Goal: Task Accomplishment & Management: Manage account settings

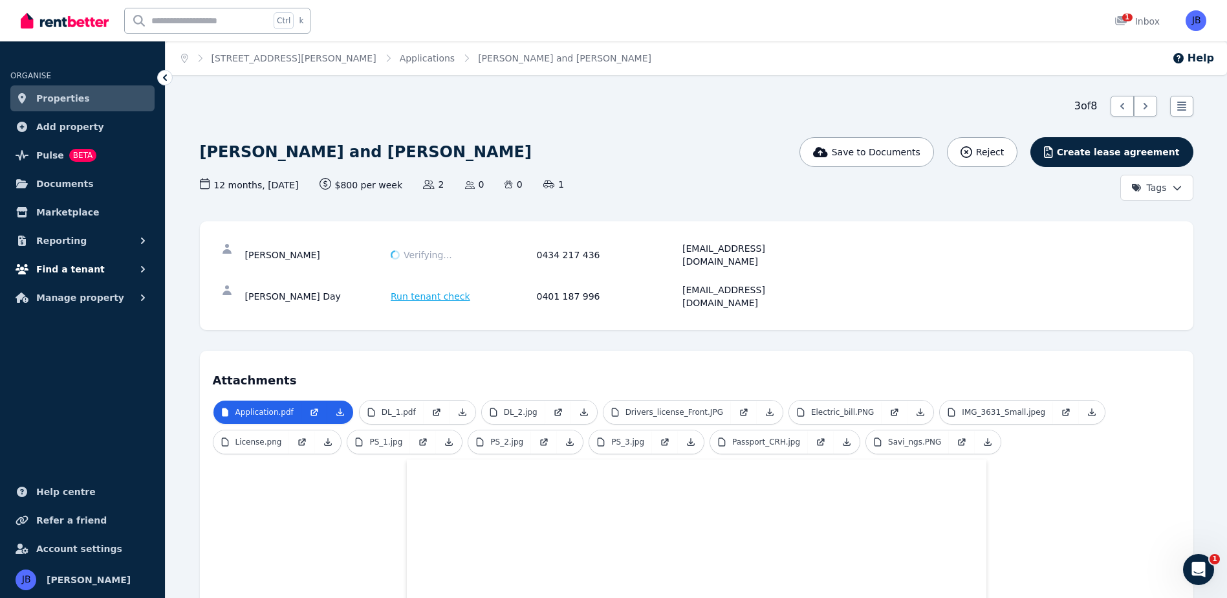
click at [71, 268] on span "Find a tenant" at bounding box center [70, 269] width 69 height 16
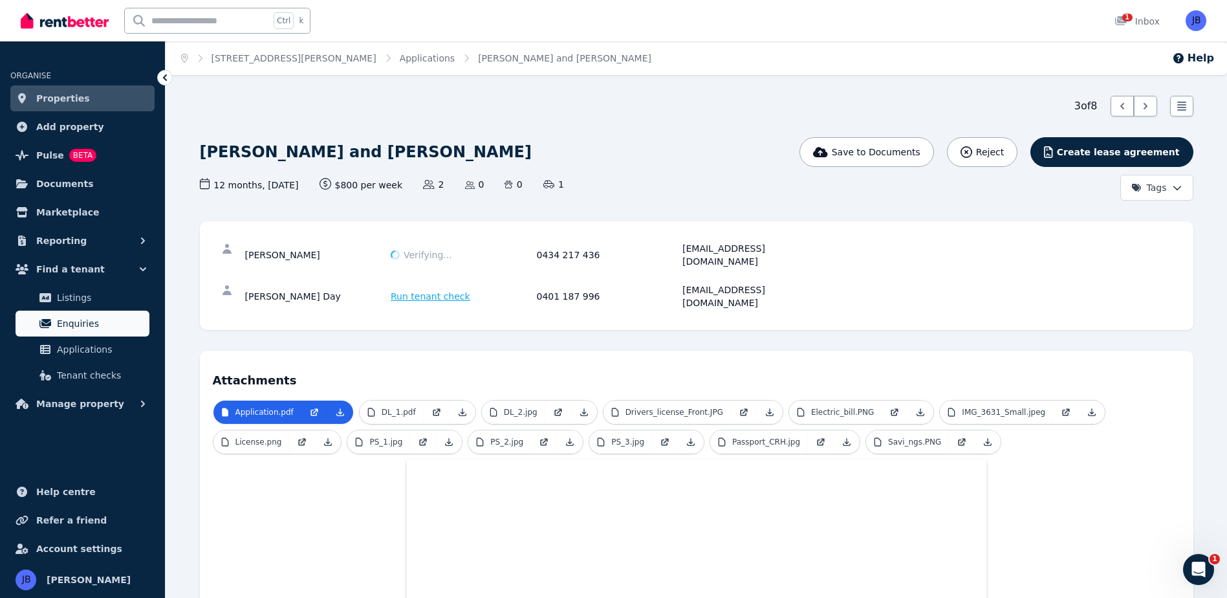
click at [78, 313] on link "Enquiries" at bounding box center [83, 323] width 134 height 26
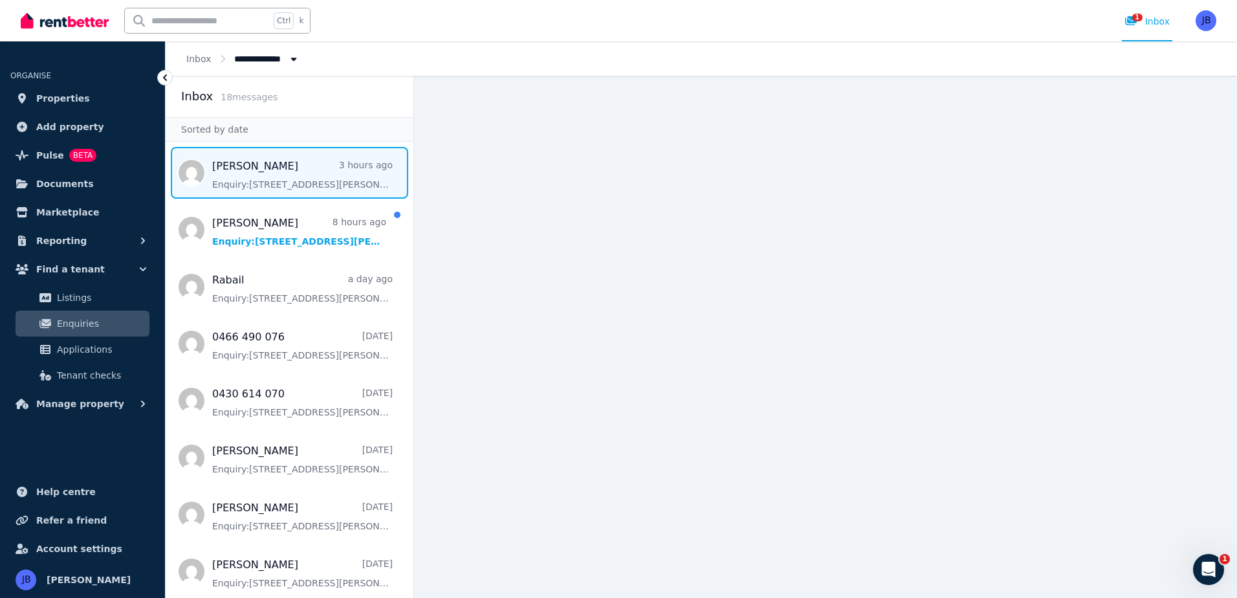
click at [240, 176] on span "Message list" at bounding box center [290, 173] width 248 height 52
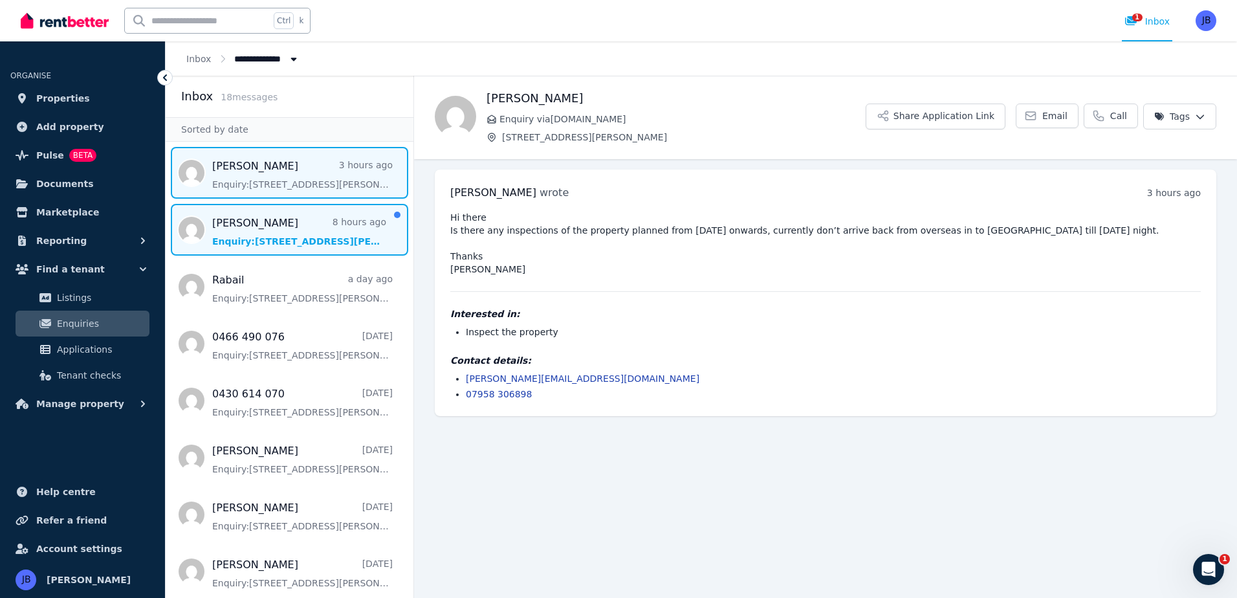
click at [325, 237] on span "Message list" at bounding box center [290, 230] width 248 height 52
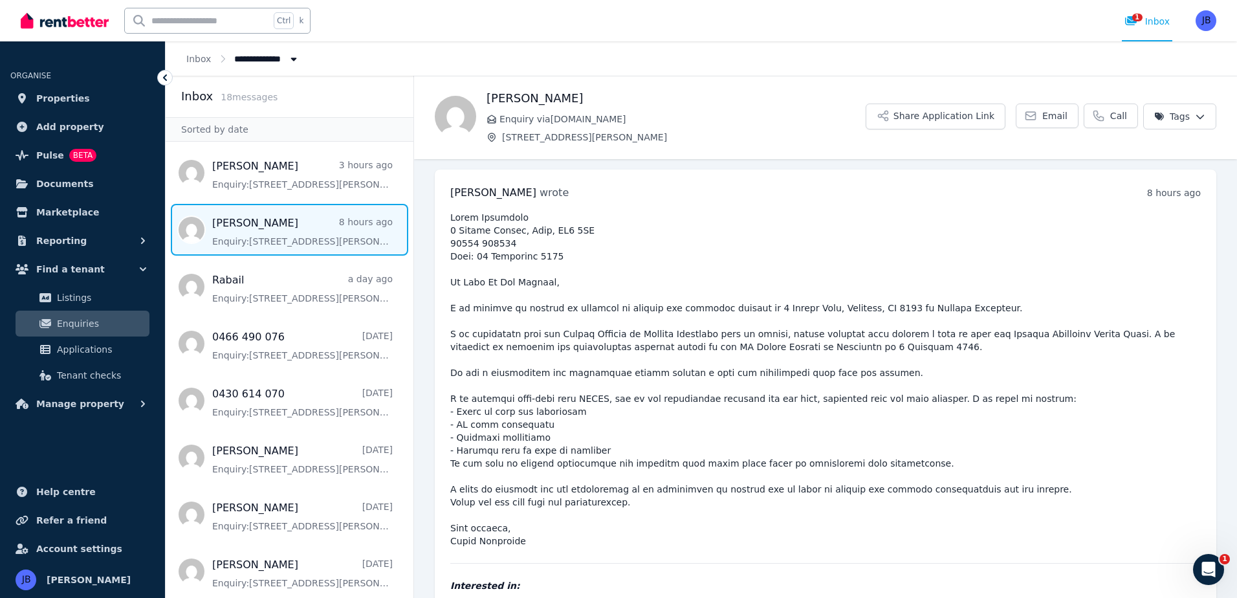
scroll to position [100, 0]
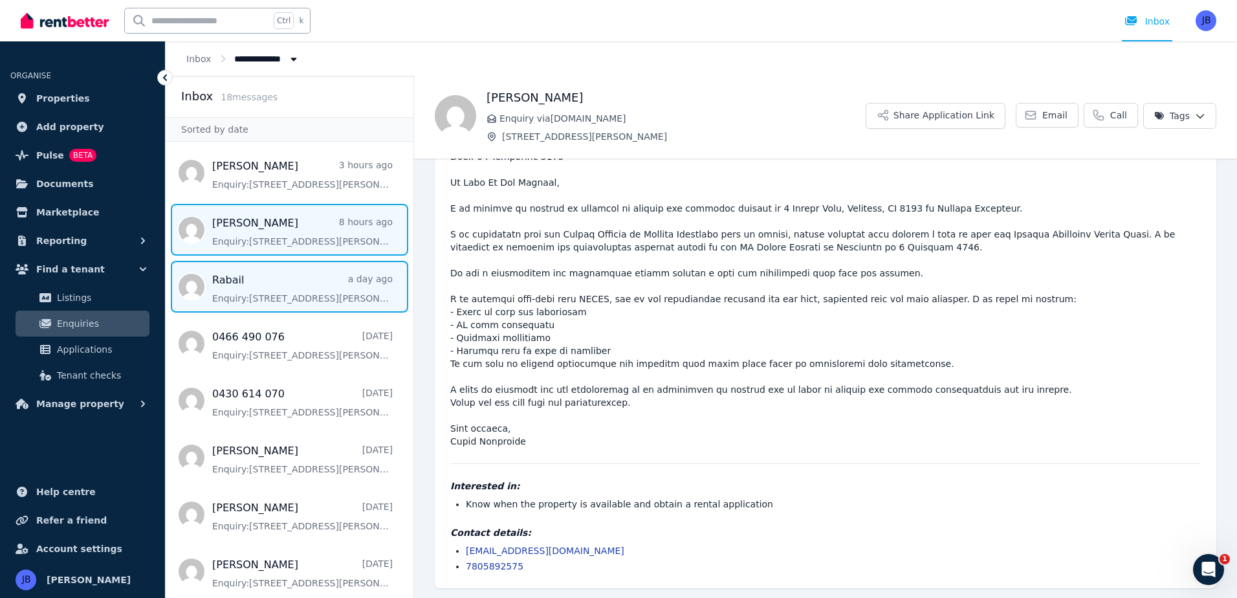
click at [315, 280] on span "Message list" at bounding box center [290, 287] width 248 height 52
